Goal: Transaction & Acquisition: Purchase product/service

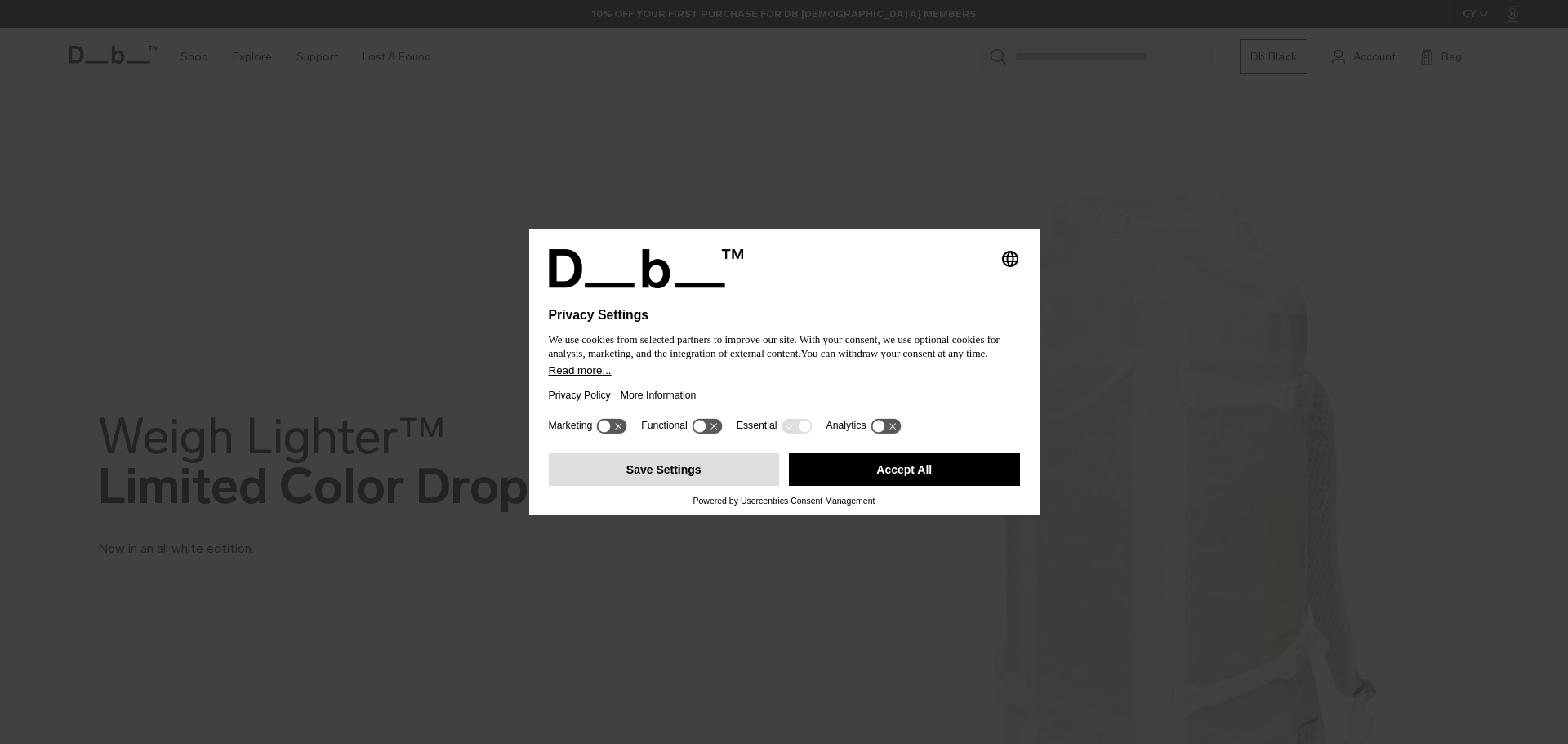
click at [676, 468] on button "Save Settings" at bounding box center [664, 470] width 231 height 33
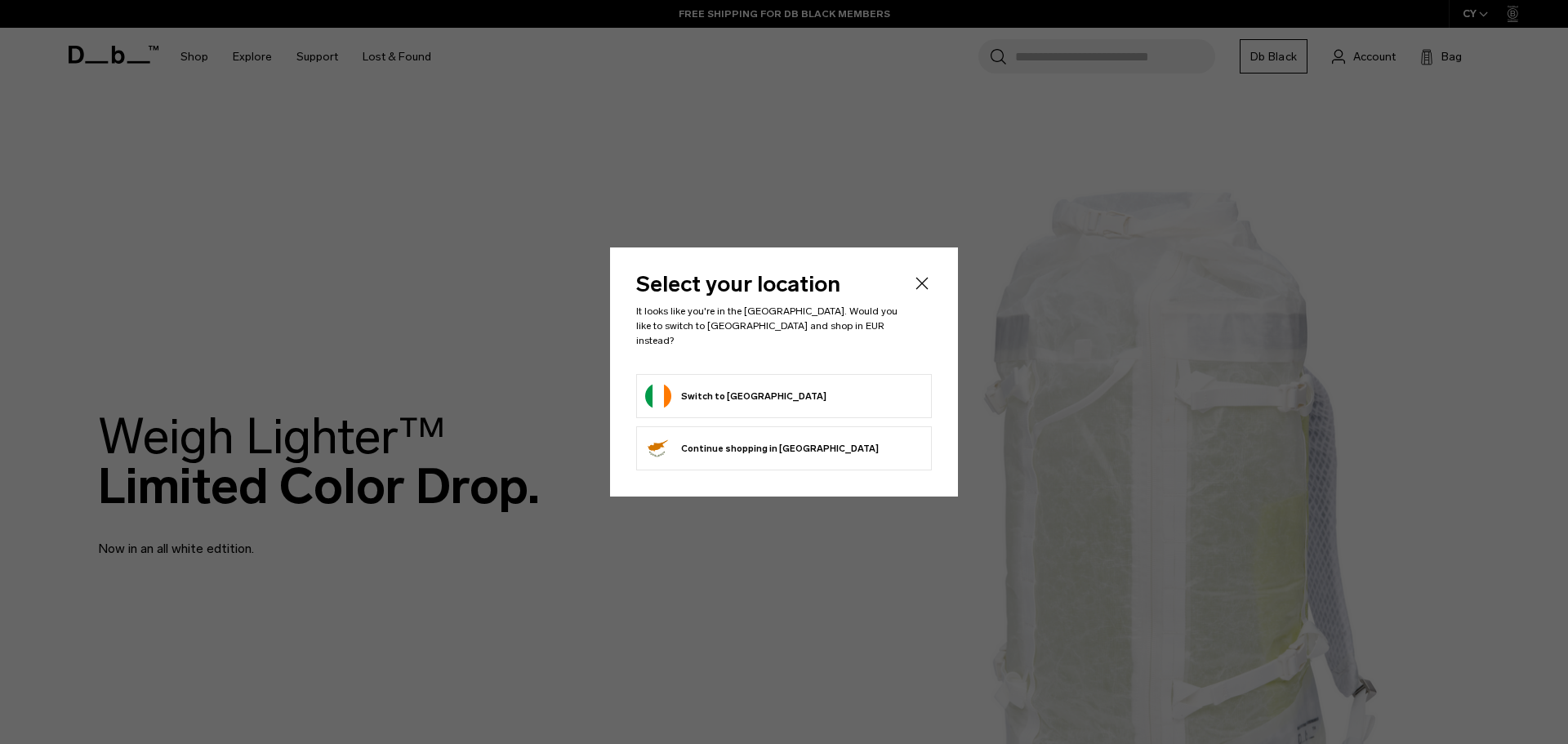
click at [720, 395] on button "Switch to [GEOGRAPHIC_DATA]" at bounding box center [736, 395] width 181 height 26
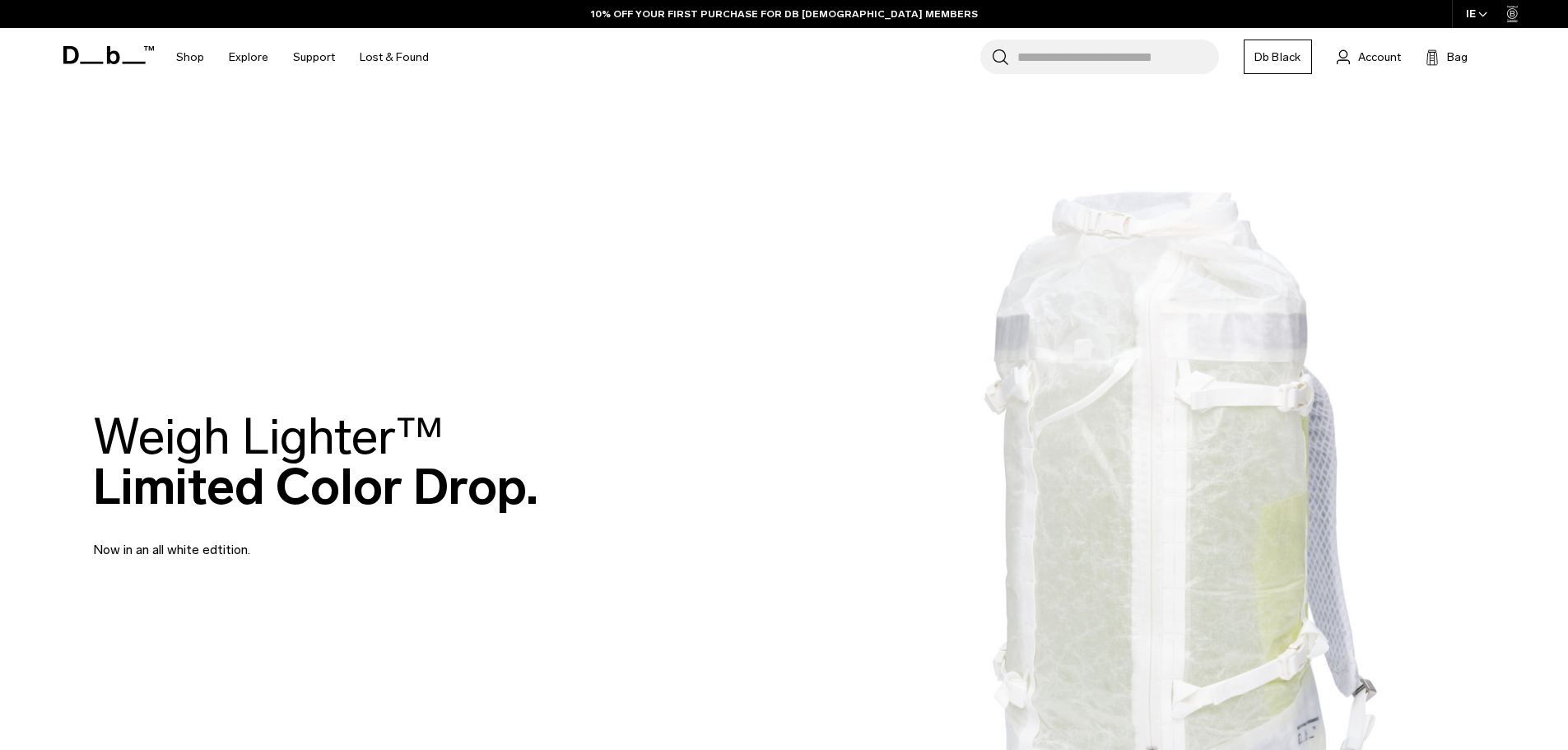
click at [1295, 53] on link "Db Black" at bounding box center [1279, 56] width 69 height 34
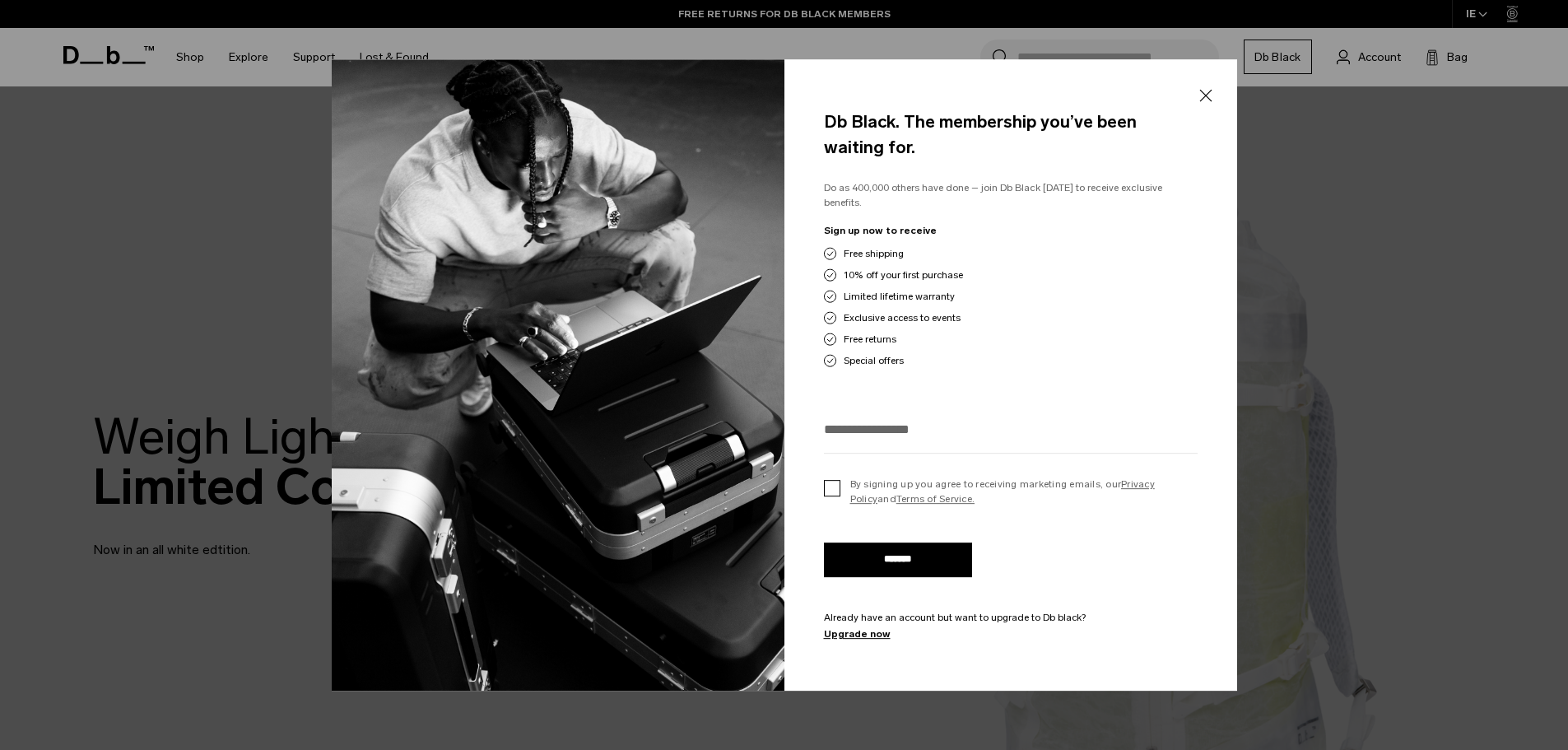
click at [832, 484] on label "By signing up you agree to receiving marketing emails, our Privacy Policy and T…" at bounding box center [1011, 492] width 374 height 29
click at [887, 422] on input "email" at bounding box center [1011, 430] width 374 height 27
type input "**********"
click at [824, 543] on input "*******" at bounding box center [898, 560] width 148 height 34
click at [915, 560] on input "*******" at bounding box center [898, 560] width 148 height 34
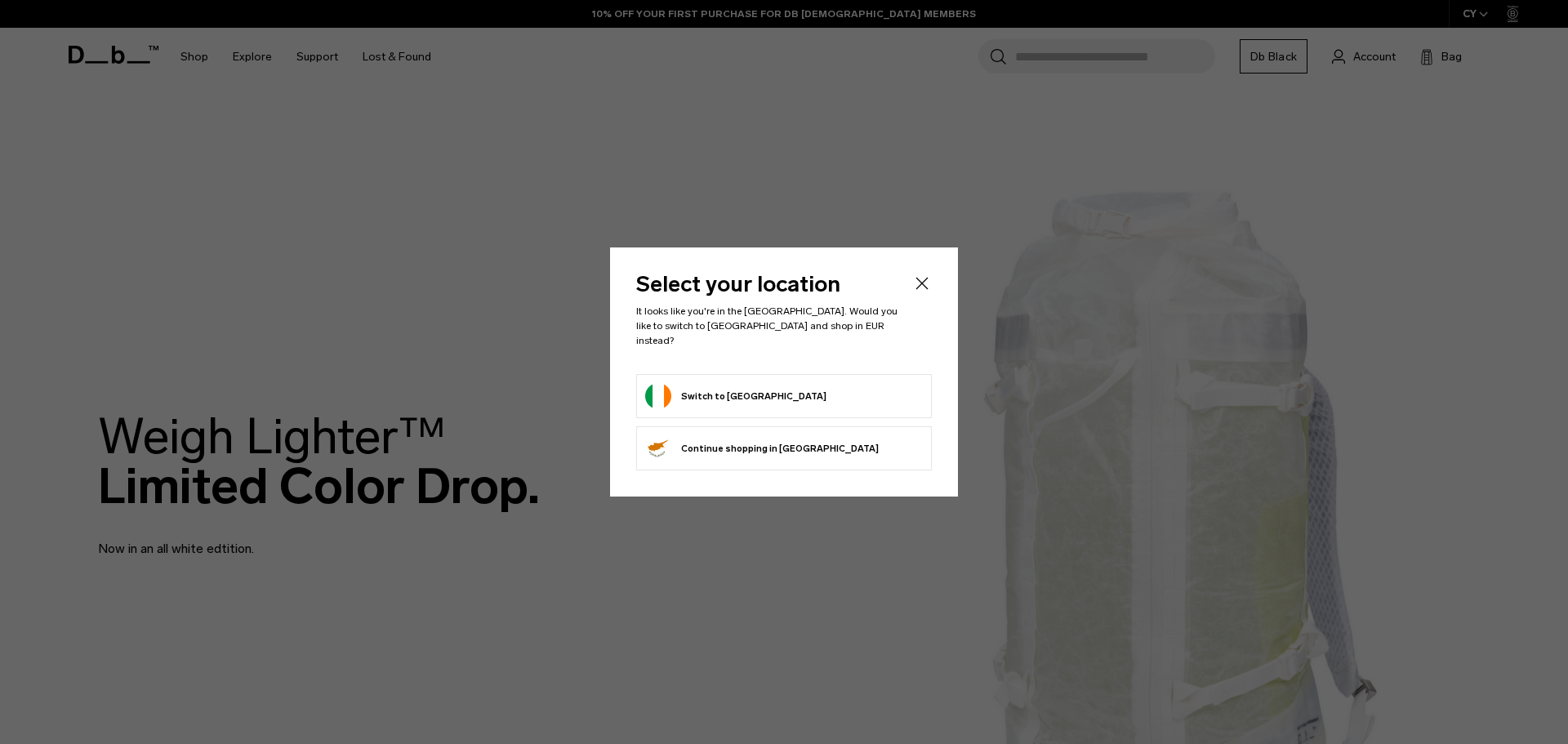
click at [732, 391] on button "Switch to Ireland" at bounding box center [736, 395] width 181 height 26
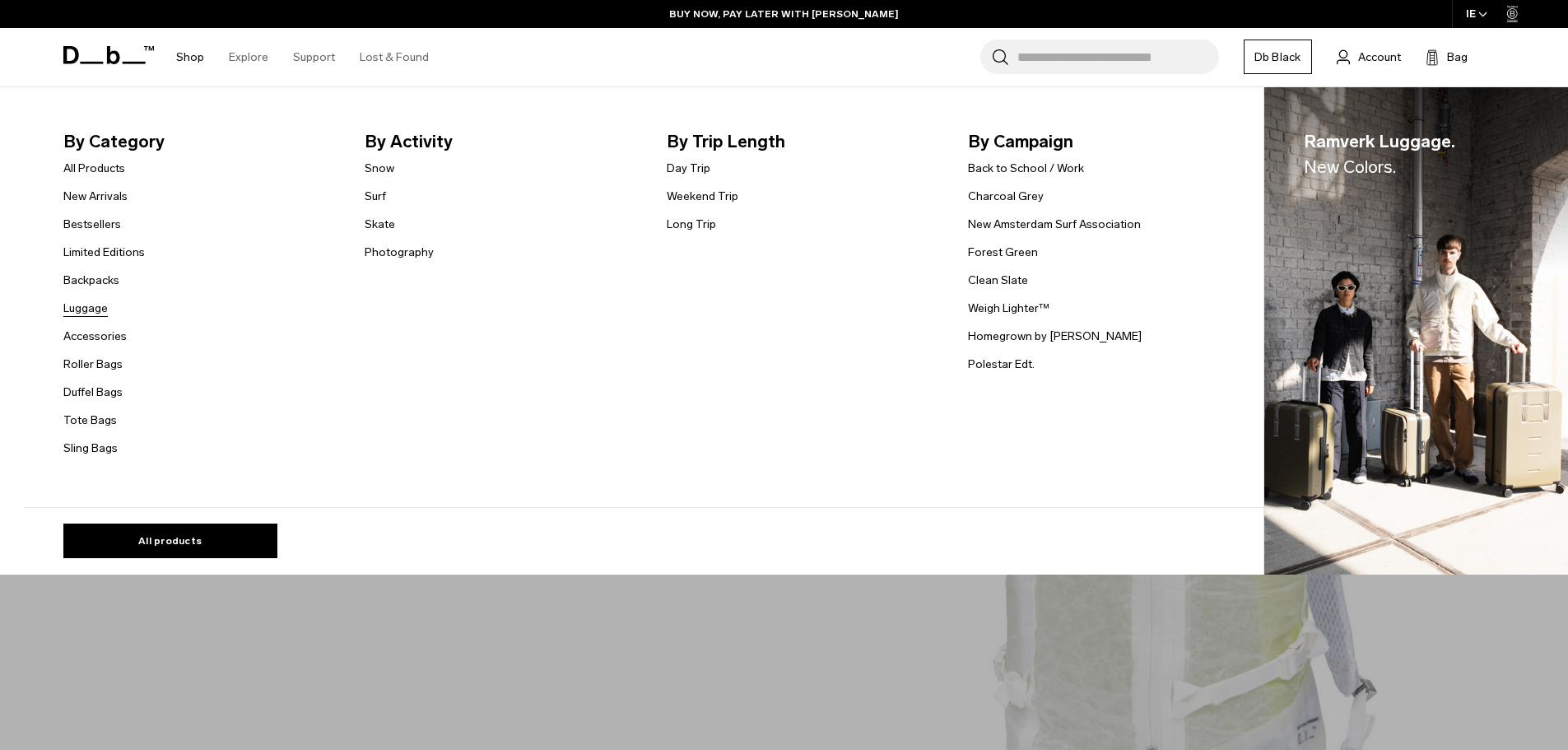
click at [91, 304] on link "Luggage" at bounding box center [85, 308] width 44 height 18
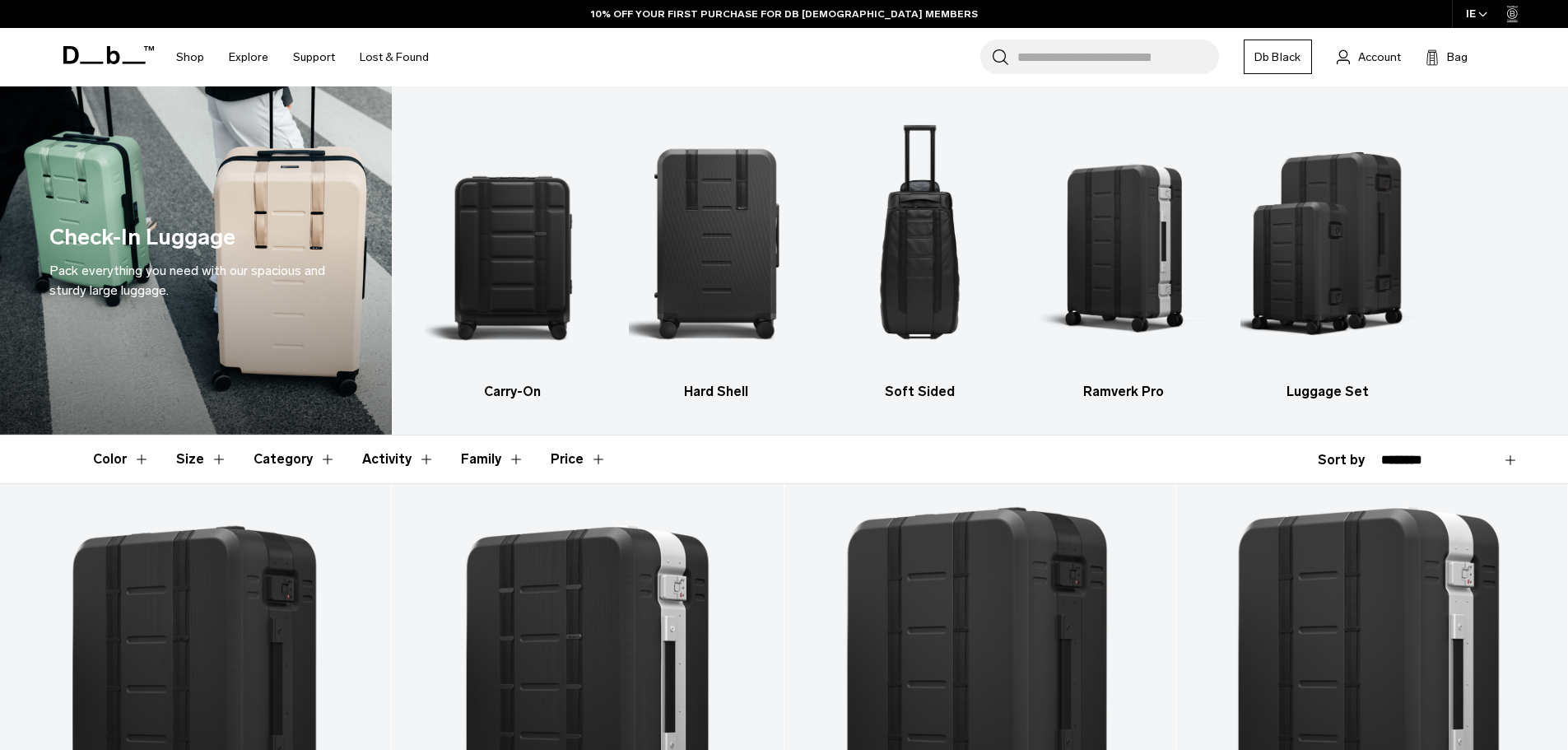
click at [1187, 462] on header "Color Size Category Activity Family Price" at bounding box center [784, 459] width 1383 height 48
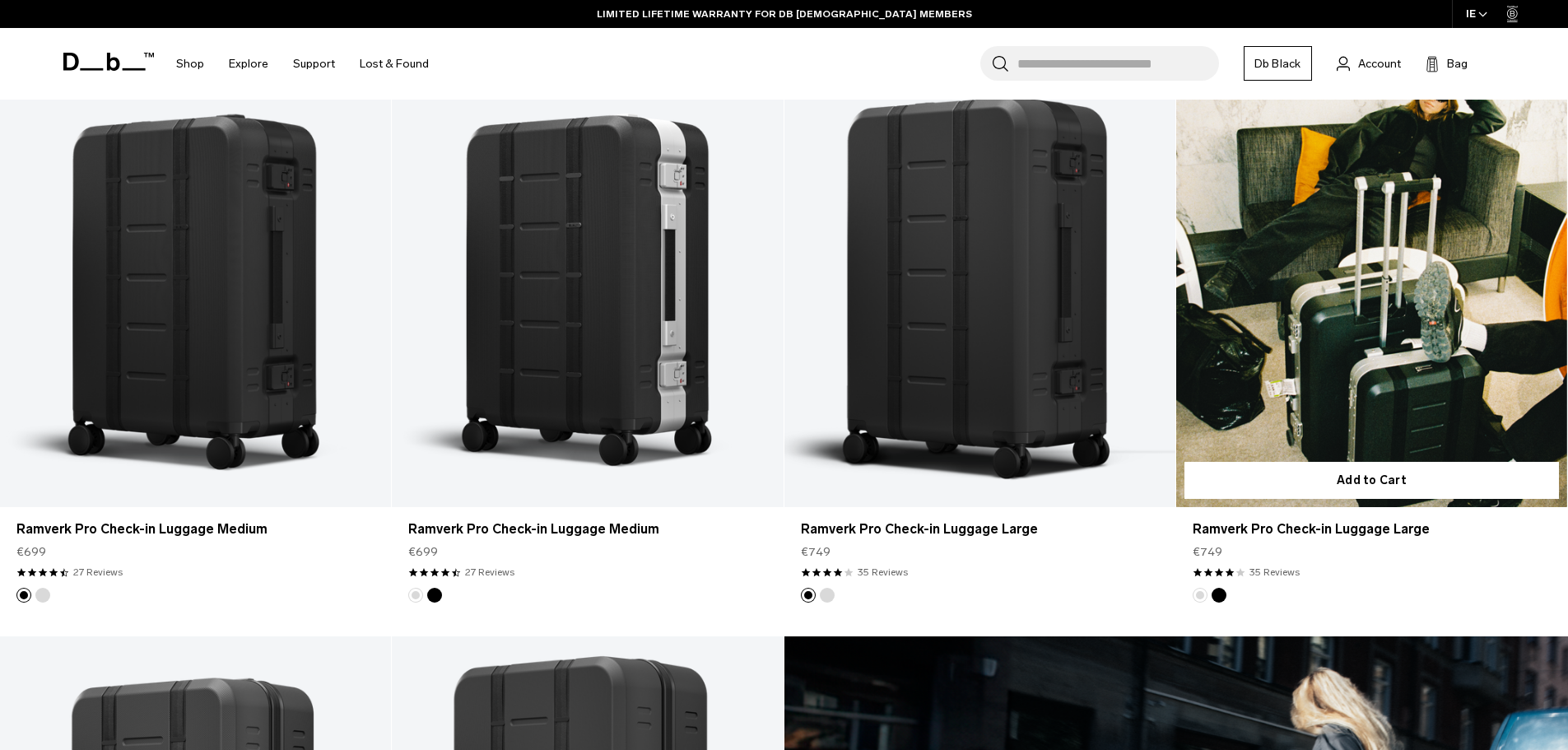
click at [1332, 403] on link "Ramverk Pro Check-in Luggage Large" at bounding box center [1372, 290] width 391 height 435
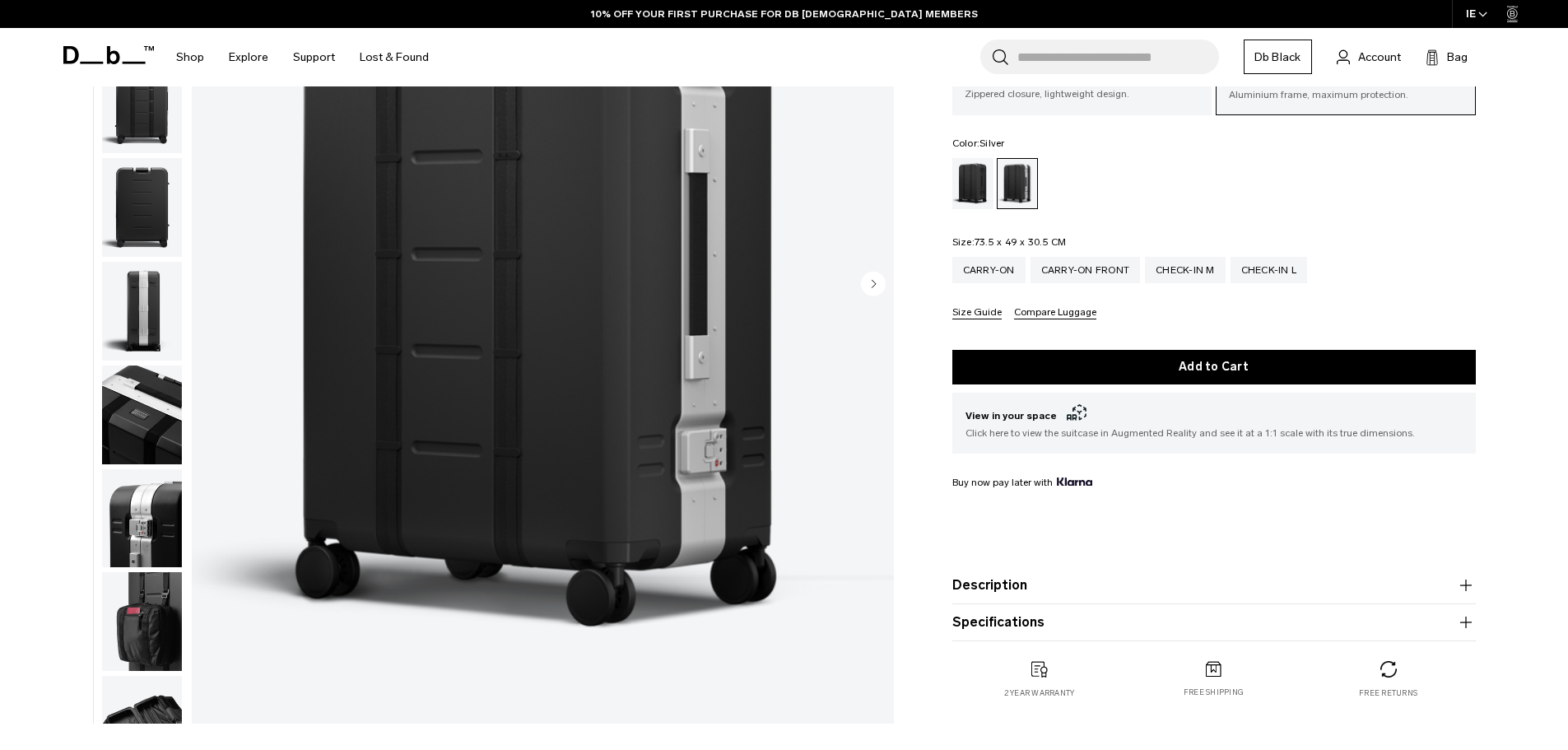
scroll to position [165, 0]
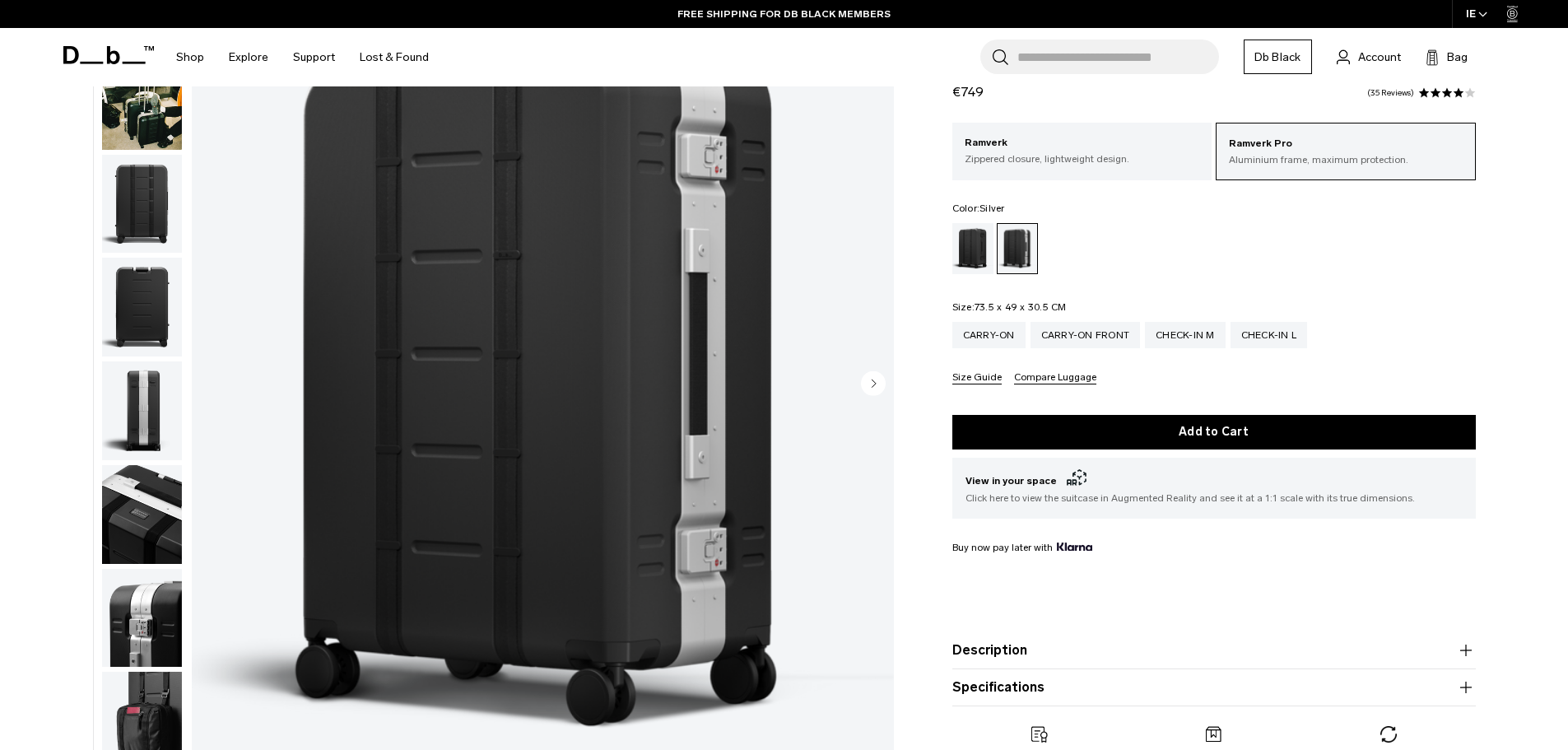
click at [992, 378] on button "Size Guide" at bounding box center [977, 378] width 49 height 13
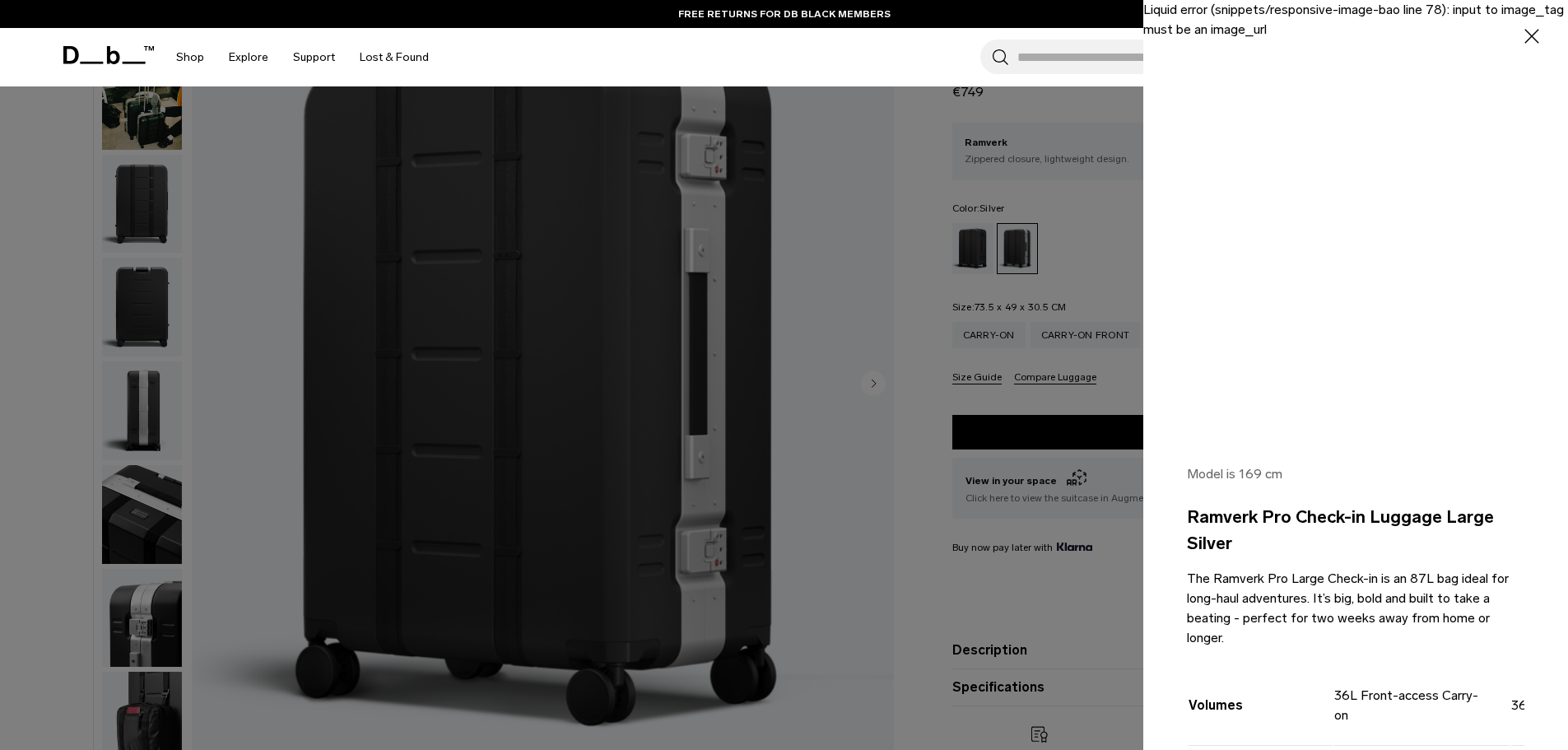
click at [1080, 216] on div at bounding box center [784, 375] width 1568 height 750
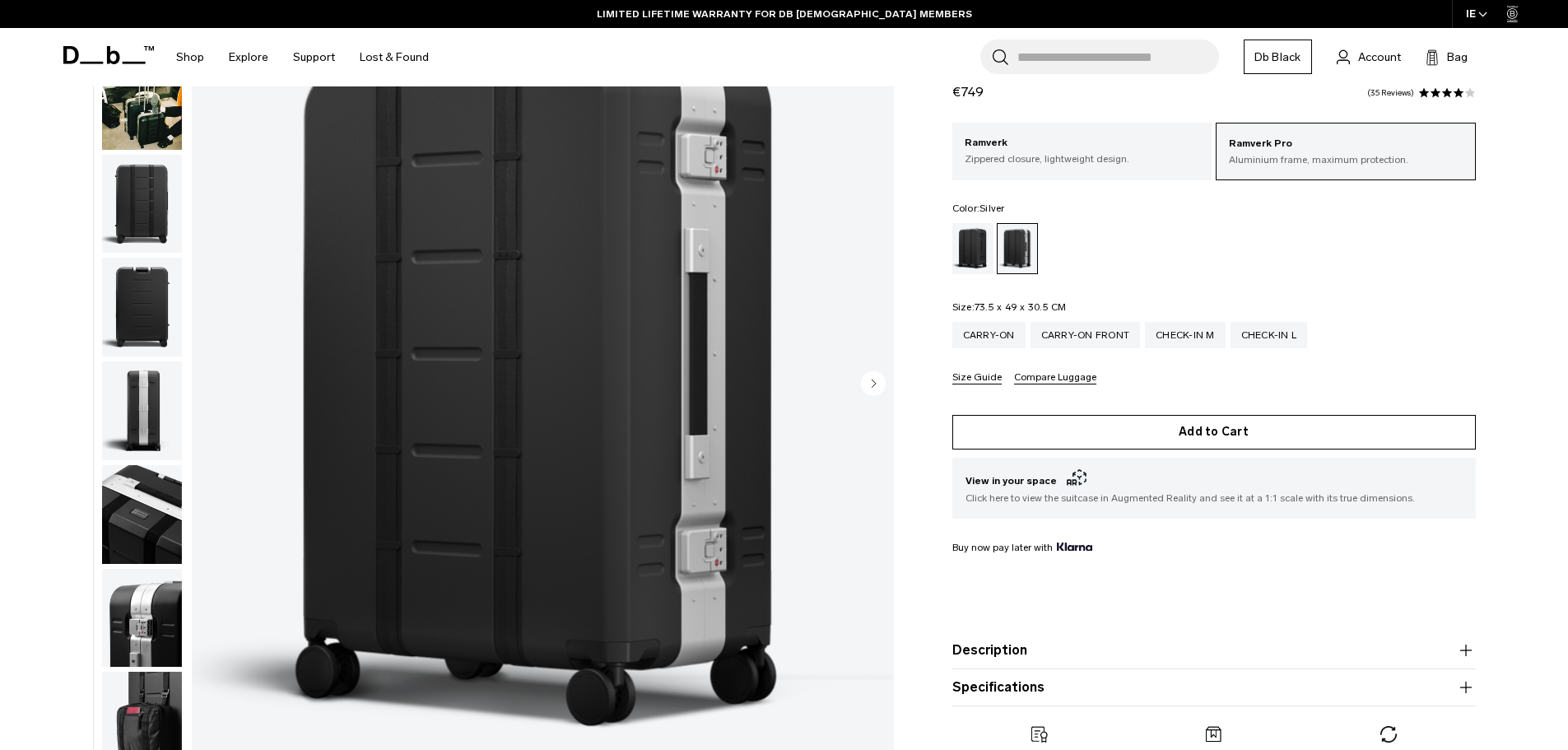
click at [1183, 436] on button "Add to Cart" at bounding box center [1215, 432] width 524 height 34
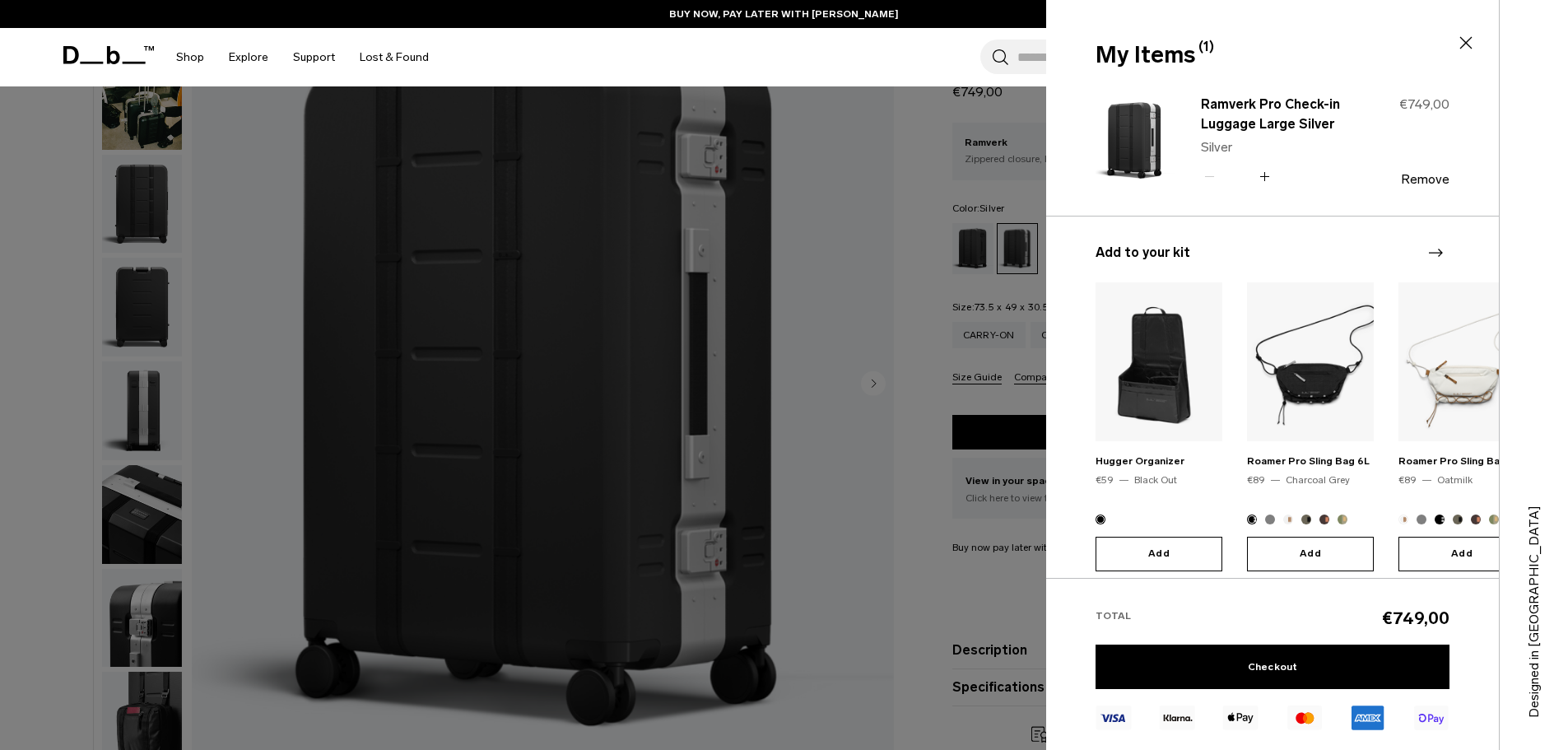
click at [1470, 45] on icon at bounding box center [1466, 43] width 20 height 20
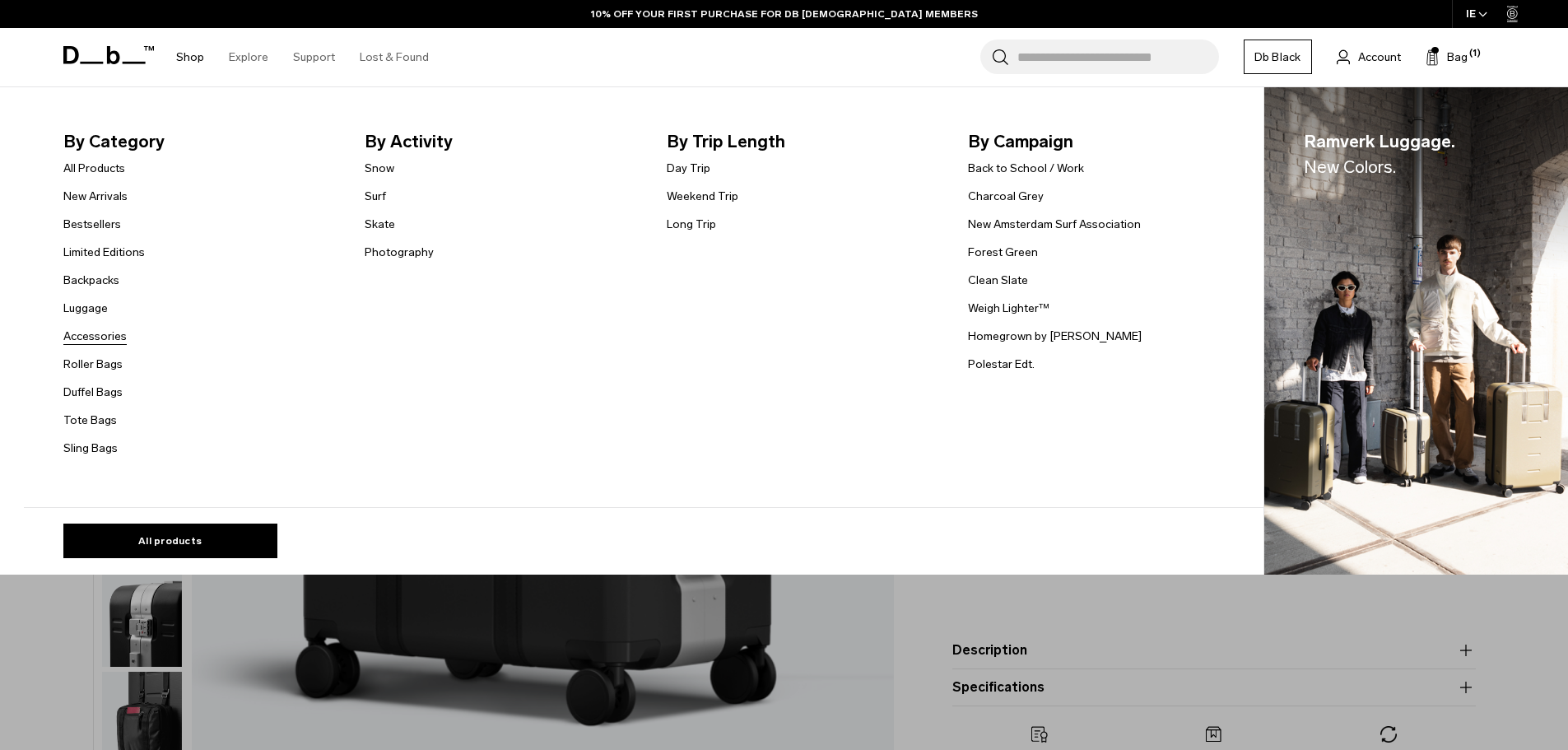
click at [101, 341] on link "Accessories" at bounding box center [95, 337] width 64 height 18
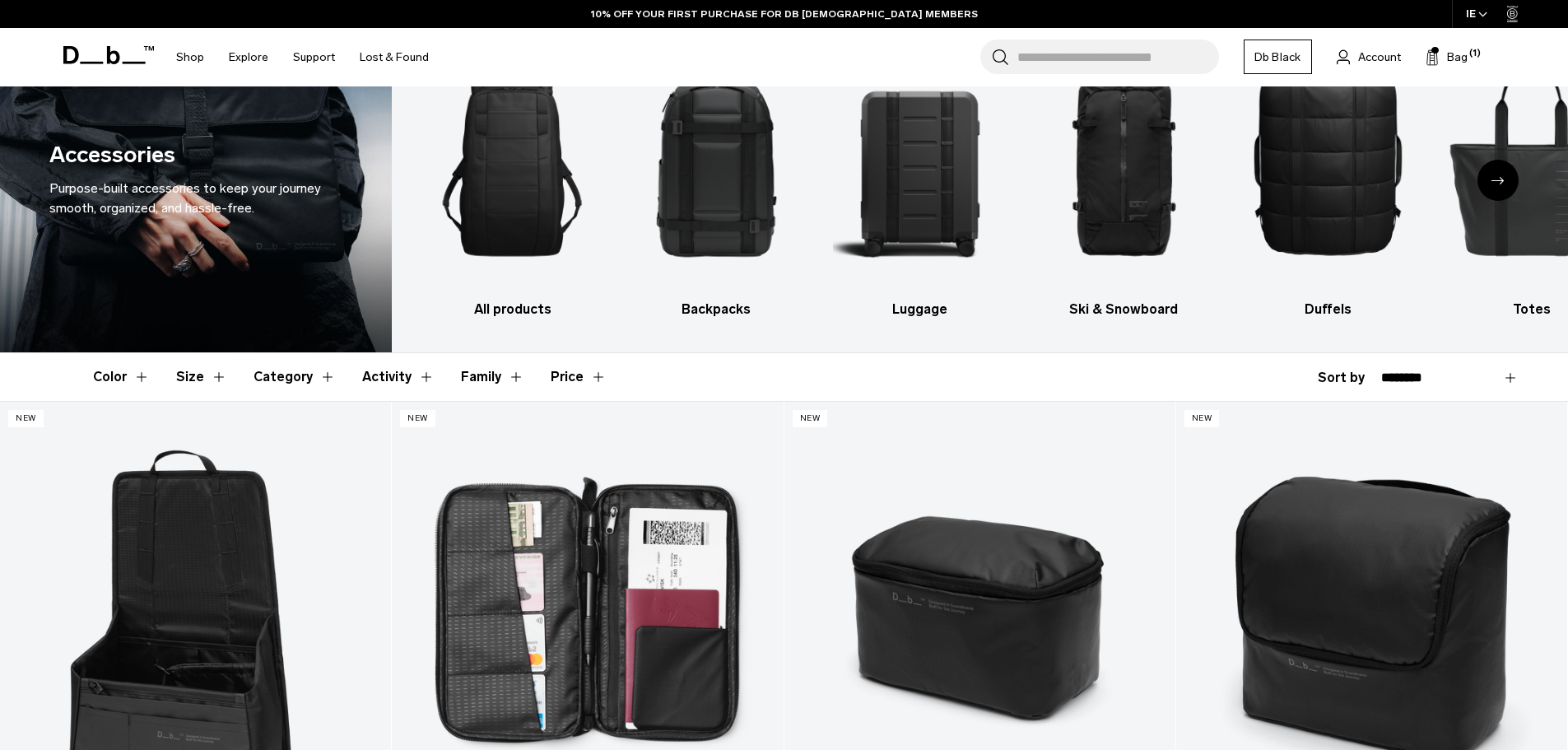
scroll to position [247, 0]
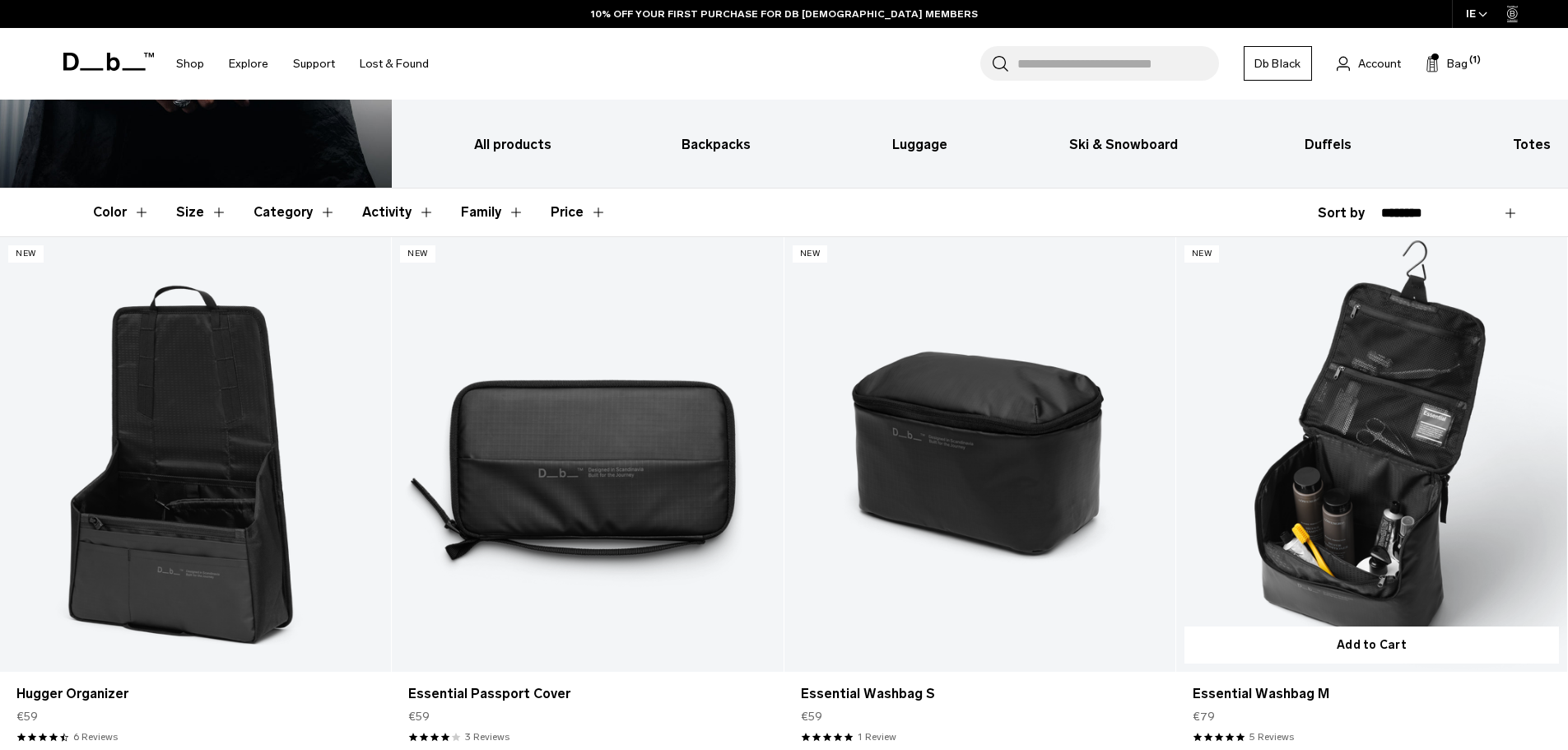
click at [1362, 494] on link "Essential Washbag M" at bounding box center [1372, 455] width 391 height 435
